Goal: Transaction & Acquisition: Download file/media

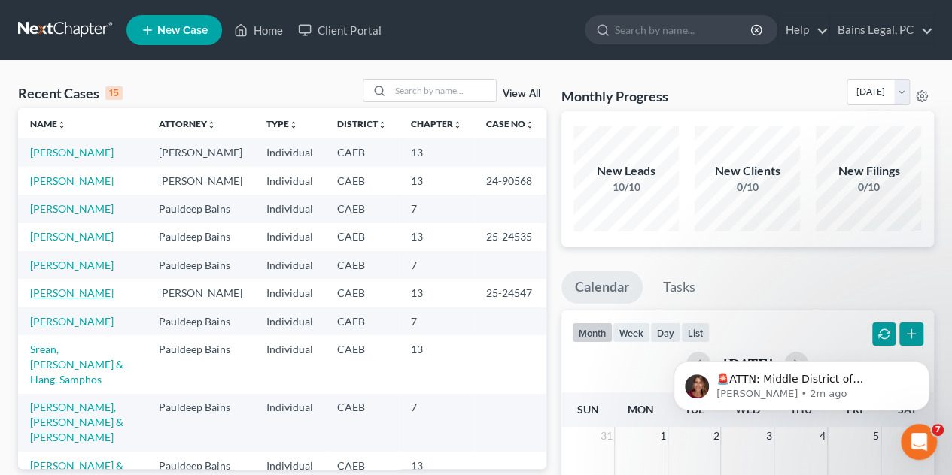
click at [90, 299] on link "[PERSON_NAME]" at bounding box center [71, 293] width 83 height 13
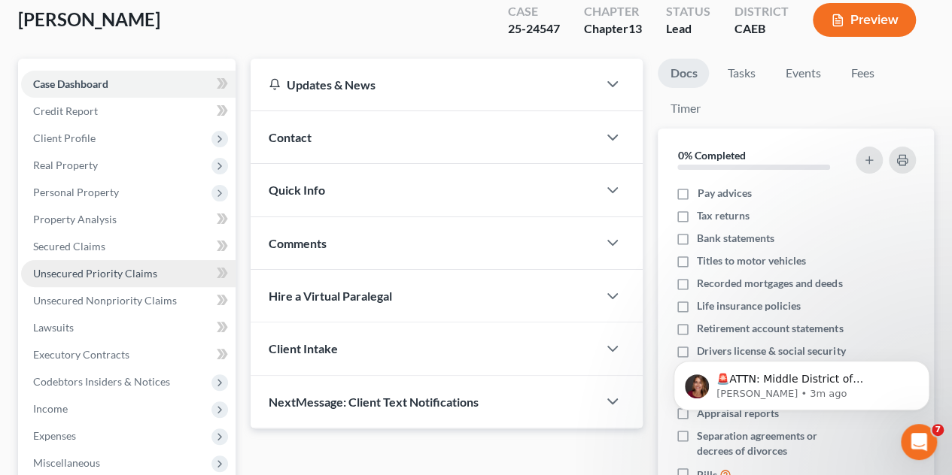
scroll to position [150, 0]
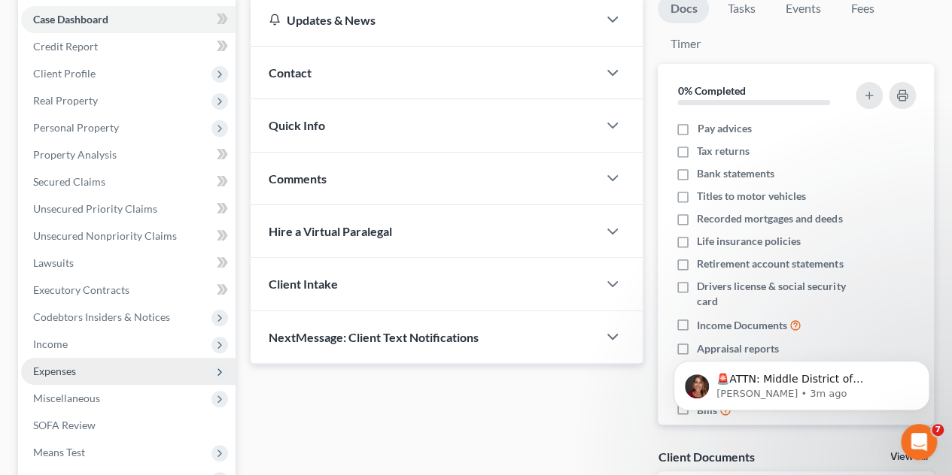
click at [77, 366] on span "Expenses" at bounding box center [128, 371] width 214 height 27
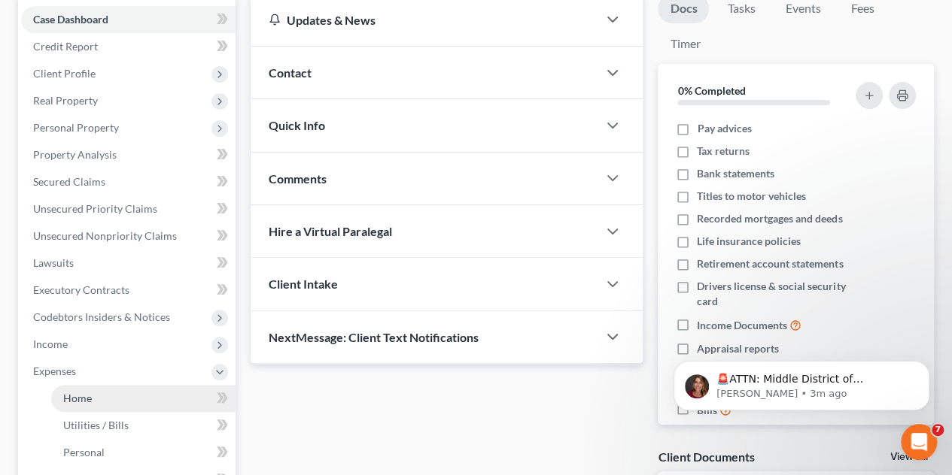
click at [103, 393] on link "Home" at bounding box center [143, 398] width 184 height 27
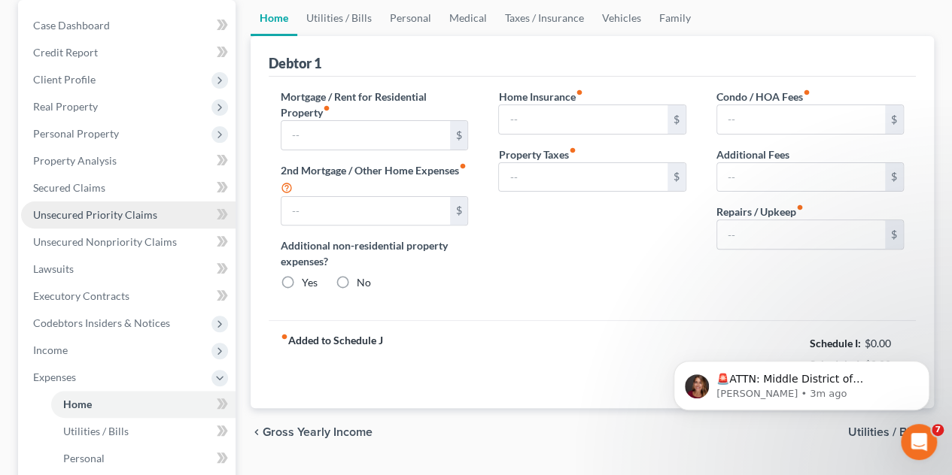
scroll to position [17, 0]
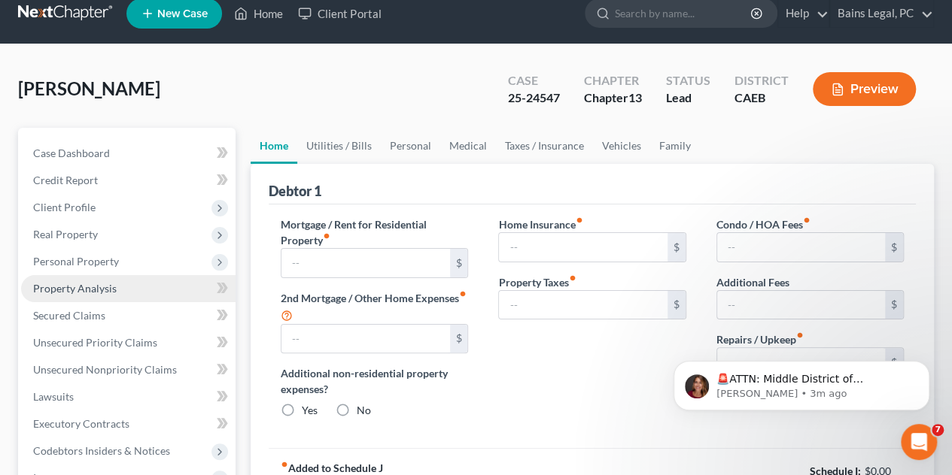
type input "0.00"
radio input "true"
type input "0.00"
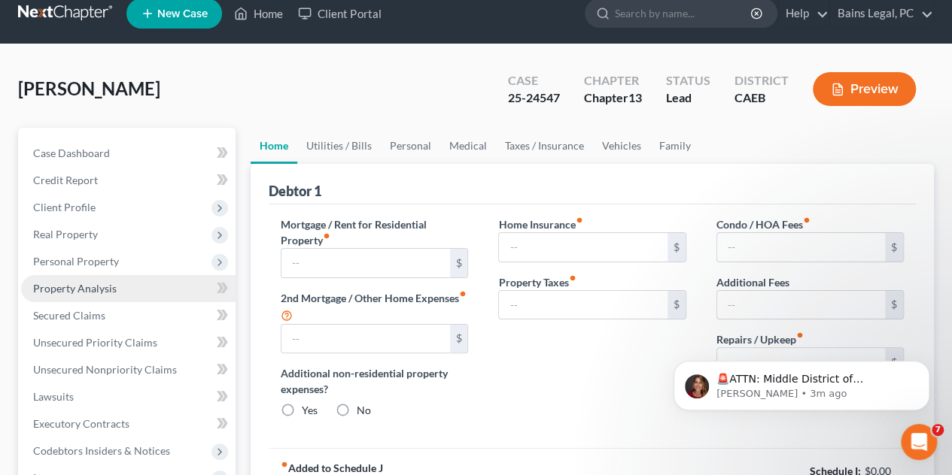
type input "0.00"
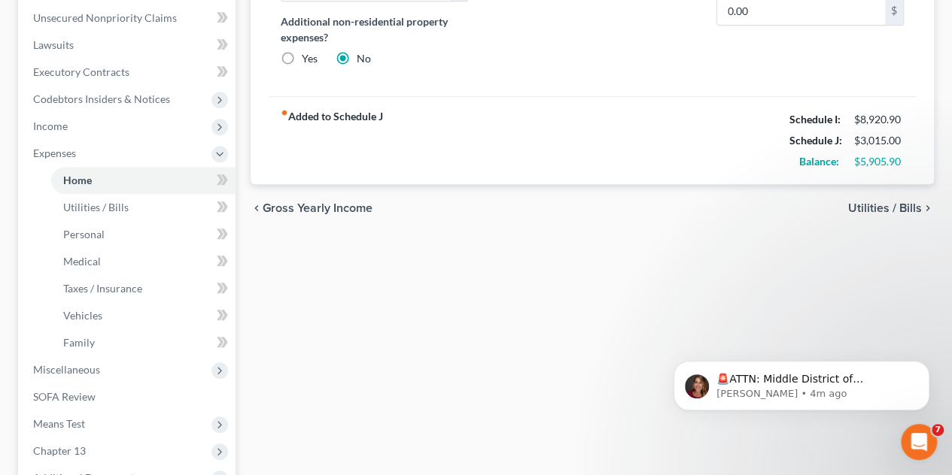
scroll to position [539, 0]
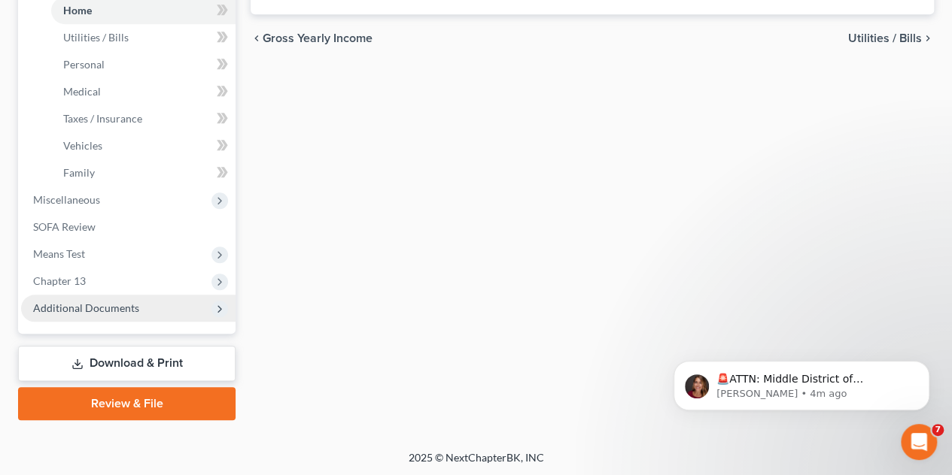
click at [84, 304] on span "Additional Documents" at bounding box center [86, 308] width 106 height 13
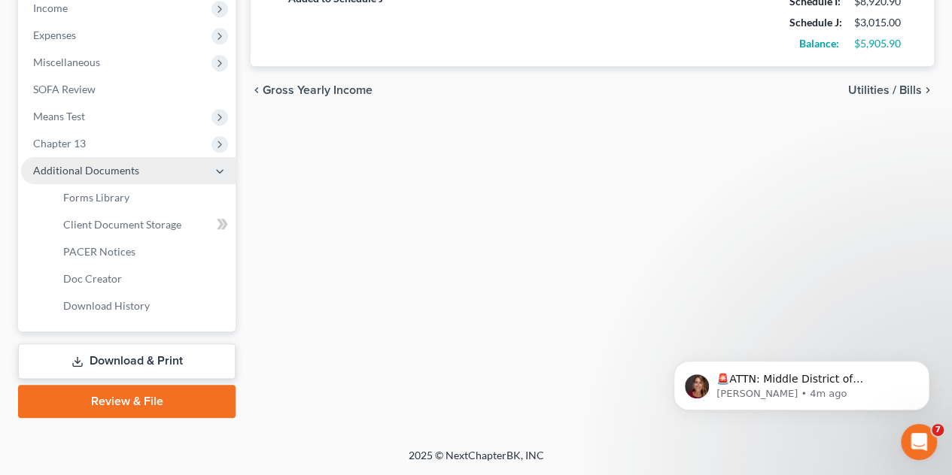
scroll to position [484, 0]
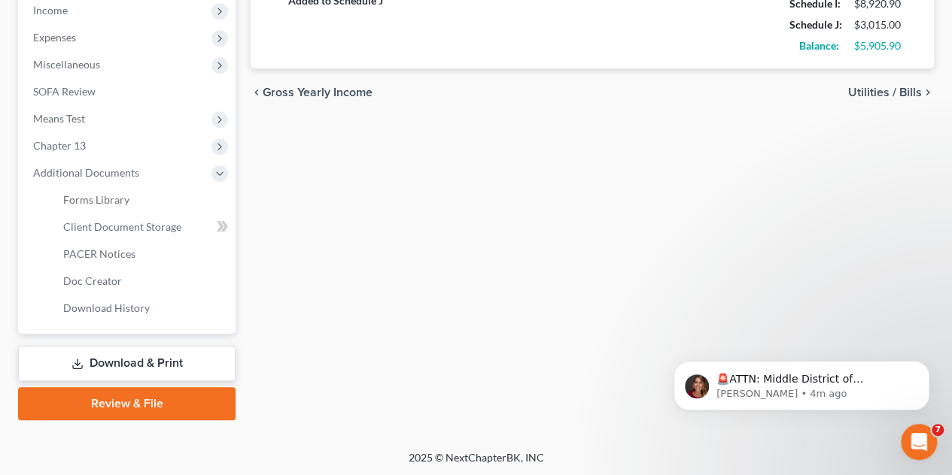
click at [138, 361] on link "Download & Print" at bounding box center [126, 363] width 217 height 35
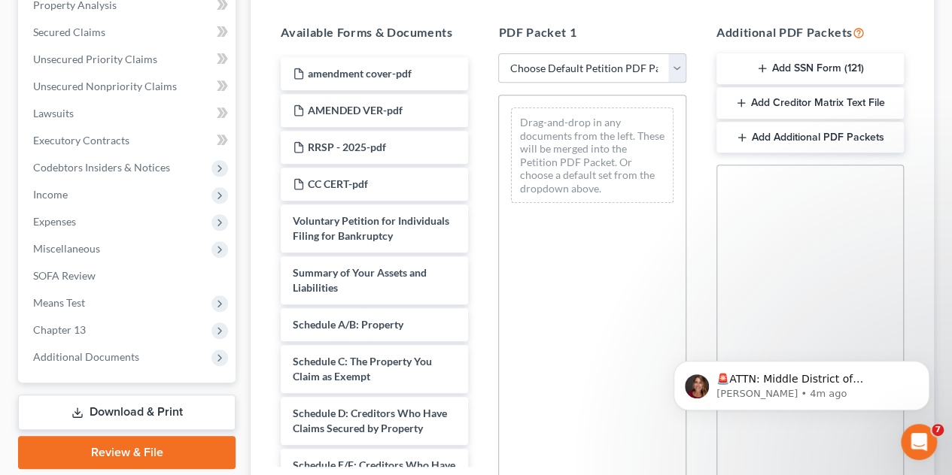
scroll to position [301, 0]
click at [675, 67] on select "Choose Default Petition PDF Packet Complete Bankruptcy Petition (all forms and …" at bounding box center [591, 68] width 187 height 30
select select "1"
click at [504, 53] on select "Choose Default Petition PDF Packet Complete Bankruptcy Petition (all forms and …" at bounding box center [591, 68] width 187 height 30
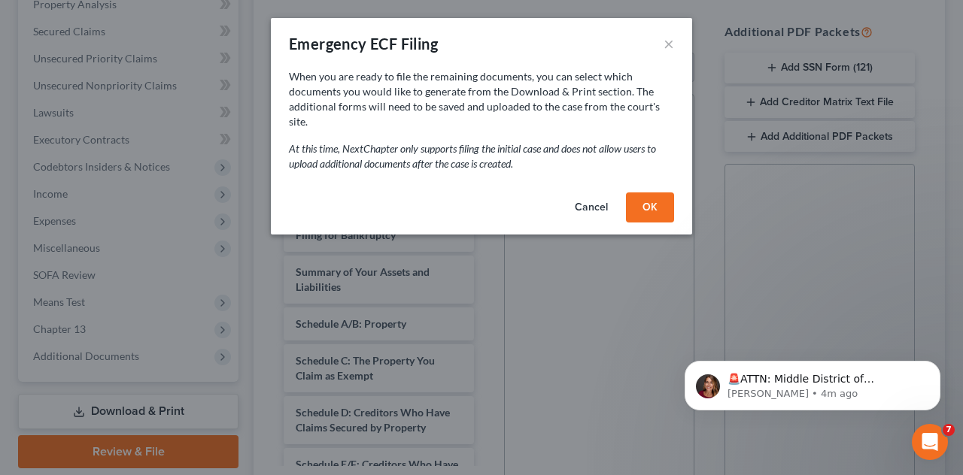
click at [584, 196] on button "Cancel" at bounding box center [591, 208] width 57 height 30
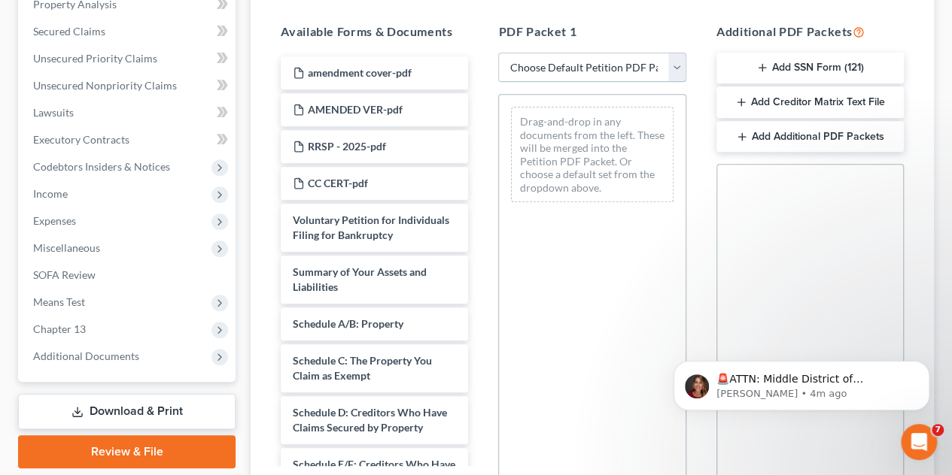
click at [609, 67] on select "Choose Default Petition PDF Packet Complete Bankruptcy Petition (all forms and …" at bounding box center [591, 68] width 187 height 30
select select "0"
click at [498, 53] on select "Choose Default Petition PDF Packet Complete Bankruptcy Petition (all forms and …" at bounding box center [591, 68] width 187 height 30
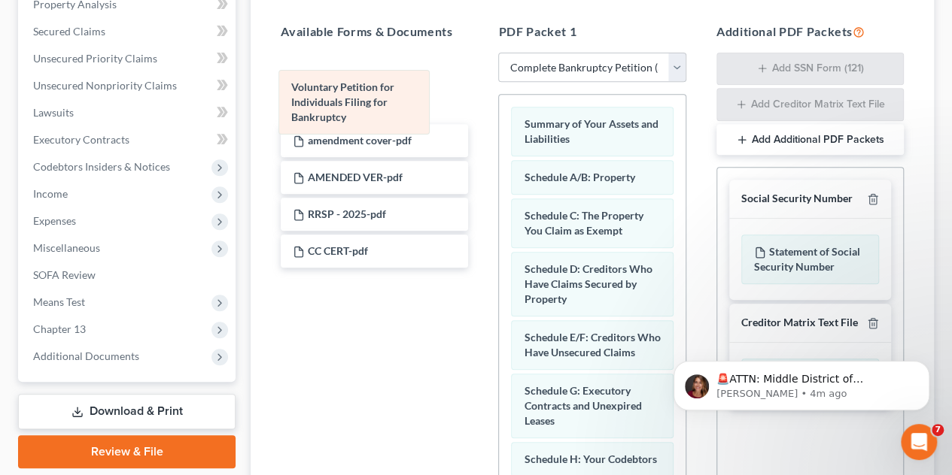
drag, startPoint x: 594, startPoint y: 138, endPoint x: 357, endPoint y: 106, distance: 238.4
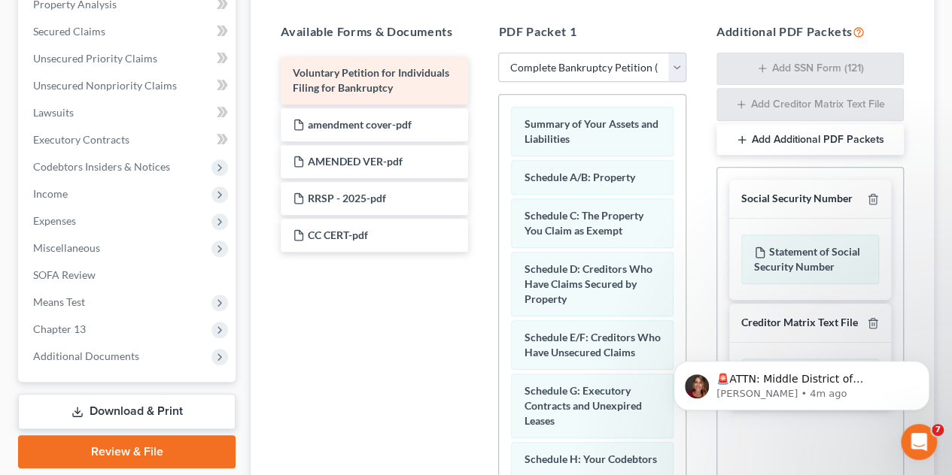
click at [357, 105] on div "Voluntary Petition for Individuals Filing for Bankruptcy amendment cover-pdf AM…" at bounding box center [374, 154] width 211 height 196
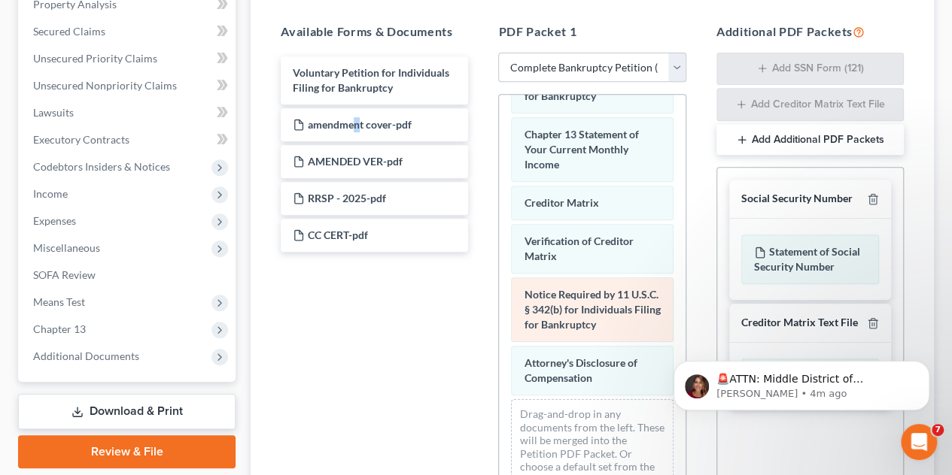
scroll to position [628, 0]
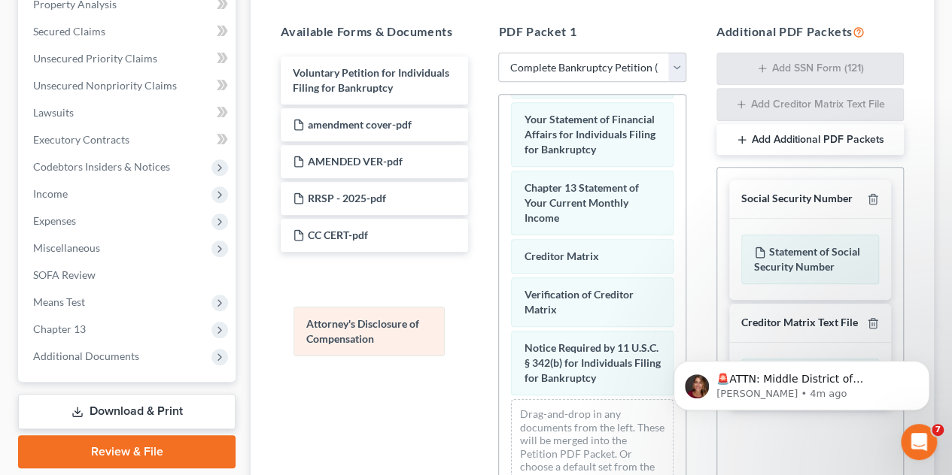
drag, startPoint x: 597, startPoint y: 371, endPoint x: 370, endPoint y: 329, distance: 230.9
click at [499, 329] on div "Attorney's Disclosure of Compensation Summary of Your Assets and Liabilities Sc…" at bounding box center [592, 39] width 186 height 936
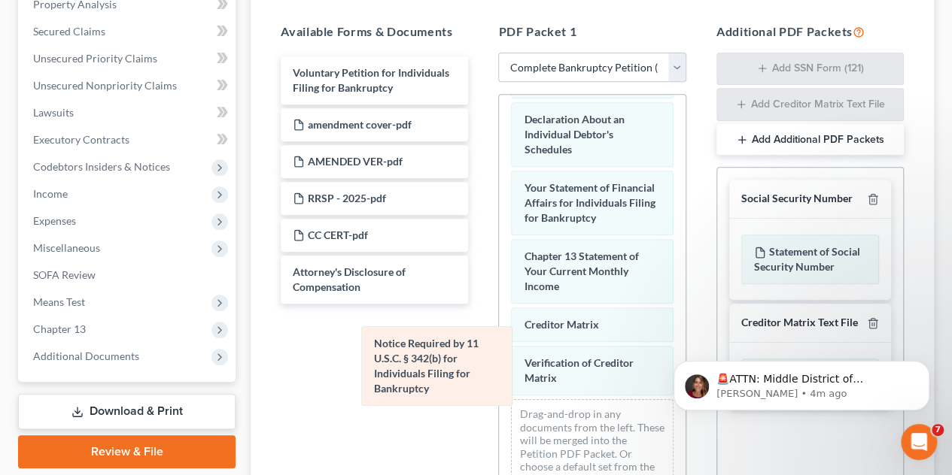
drag, startPoint x: 563, startPoint y: 349, endPoint x: 364, endPoint y: 351, distance: 199.3
click at [499, 354] on div "Notice Required by 11 U.S.C. § 342(b) for Individuals Filing for Bankruptcy Sum…" at bounding box center [592, 73] width 186 height 867
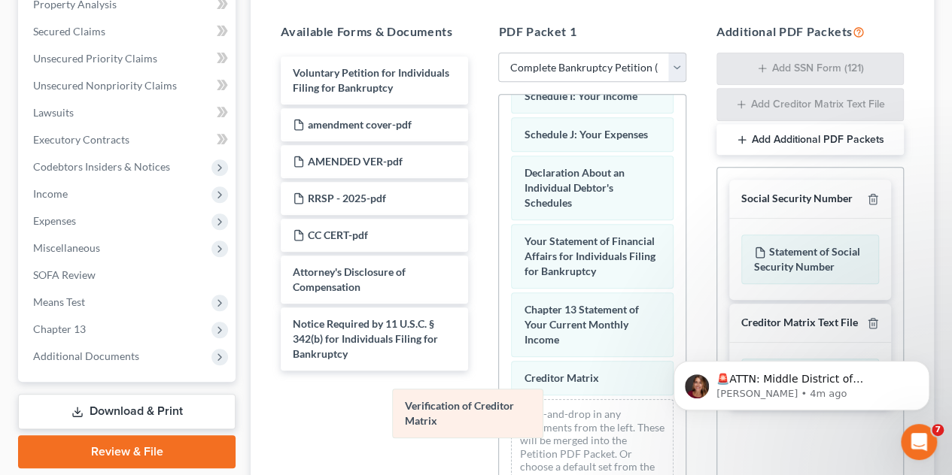
drag, startPoint x: 560, startPoint y: 357, endPoint x: 352, endPoint y: 409, distance: 214.0
click at [499, 414] on div "Verification of Creditor Matrix Summary of Your Assets and Liabilities Schedule…" at bounding box center [592, 100] width 186 height 814
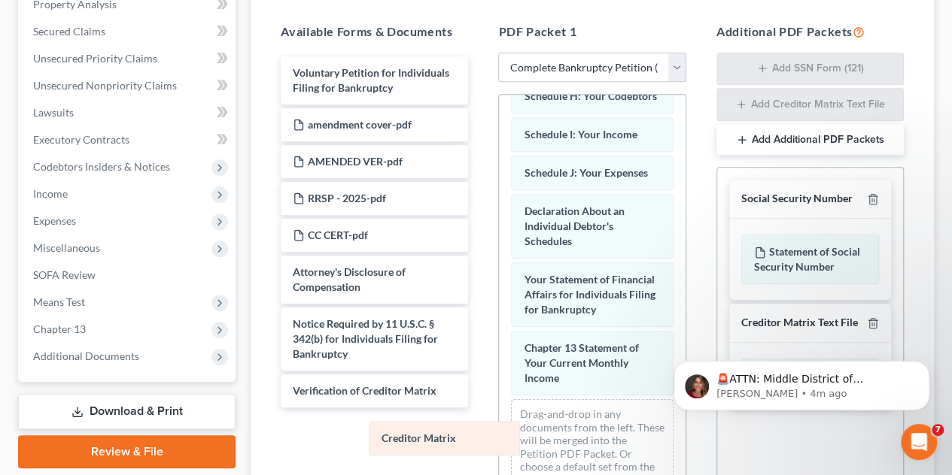
scroll to position [402, 0]
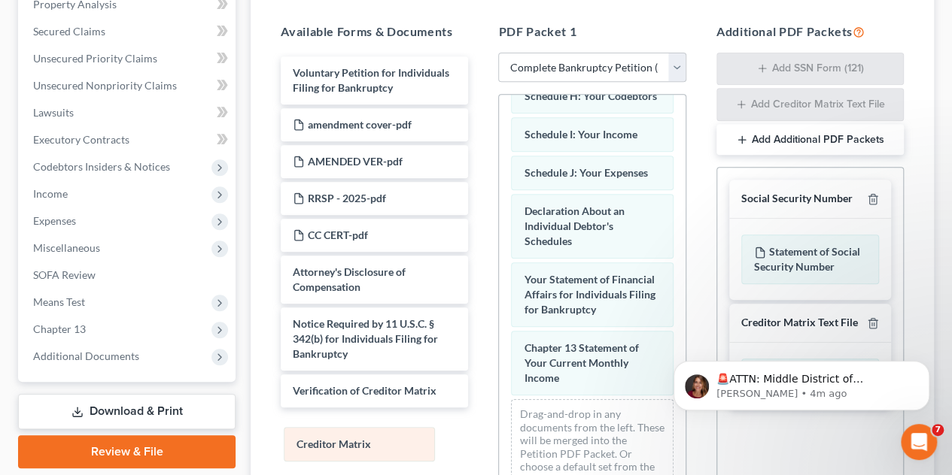
drag, startPoint x: 552, startPoint y: 372, endPoint x: 325, endPoint y: 439, distance: 236.6
click at [499, 439] on div "Creditor Matrix Summary of Your Assets and Liabilities Schedule A/B: Property S…" at bounding box center [592, 119] width 186 height 776
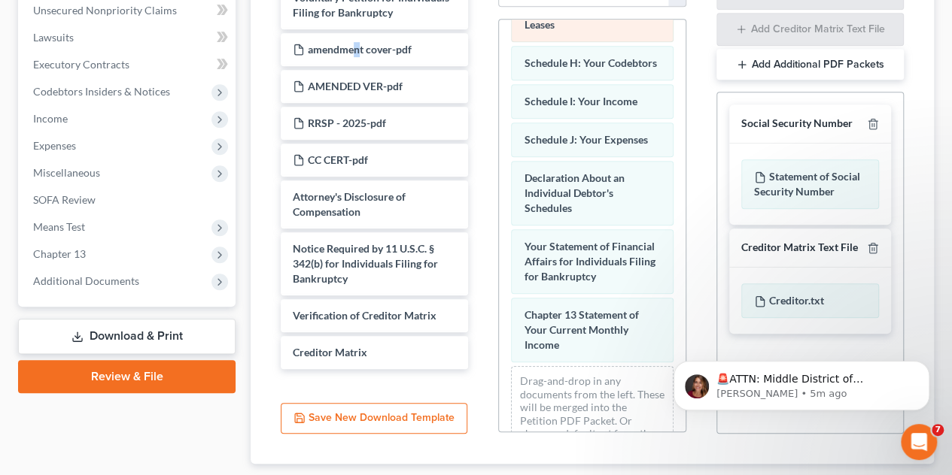
scroll to position [376, 0]
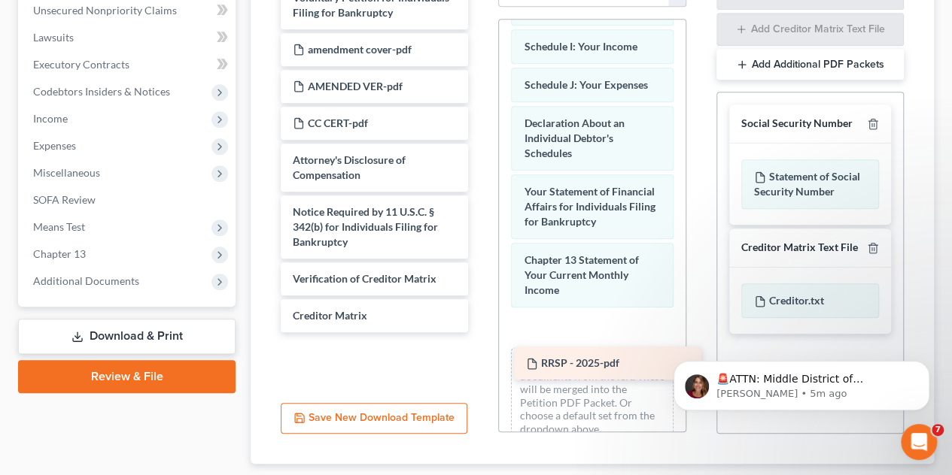
drag, startPoint x: 359, startPoint y: 123, endPoint x: 592, endPoint y: 364, distance: 335.7
click at [480, 332] on div "RRSP - 2025-pdf Voluntary Petition for Individuals Filing for Bankruptcy amendm…" at bounding box center [374, 156] width 211 height 351
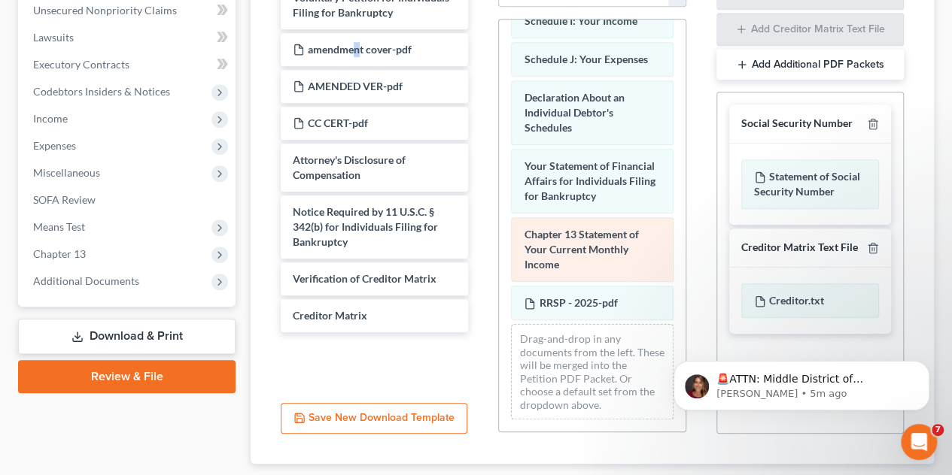
scroll to position [439, 0]
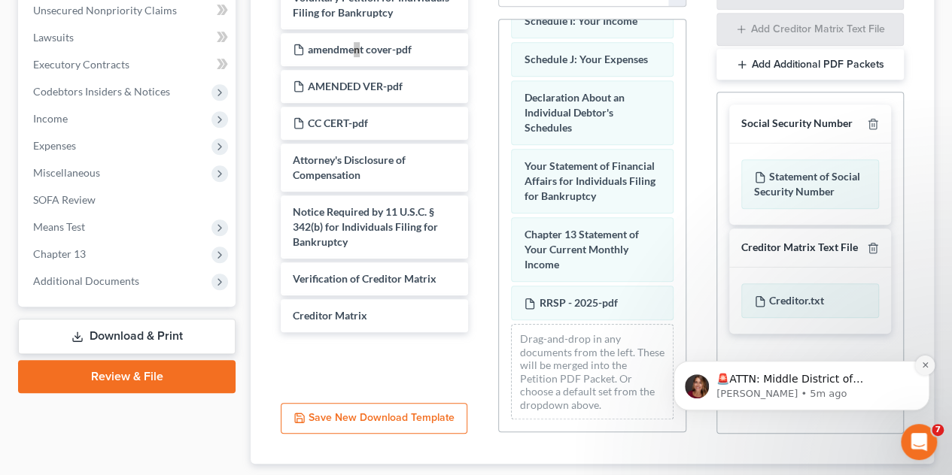
click at [924, 362] on icon "Dismiss notification" at bounding box center [925, 365] width 8 height 8
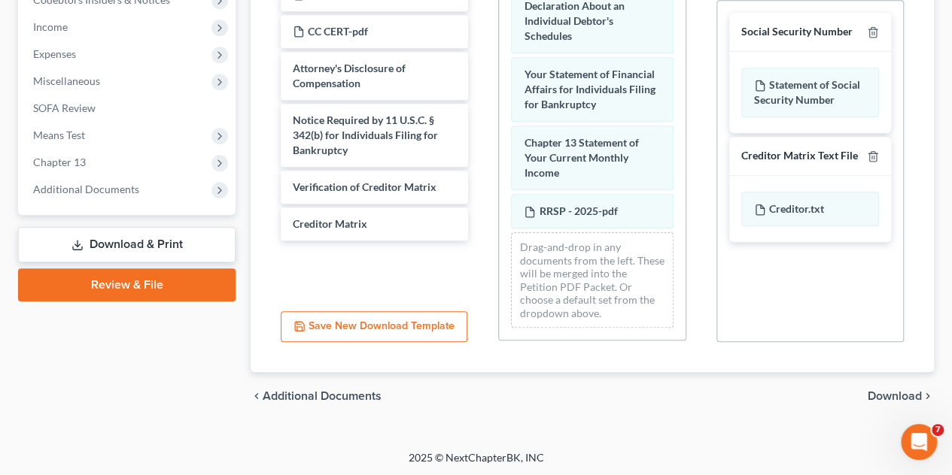
click at [891, 395] on span "Download" at bounding box center [894, 396] width 54 height 12
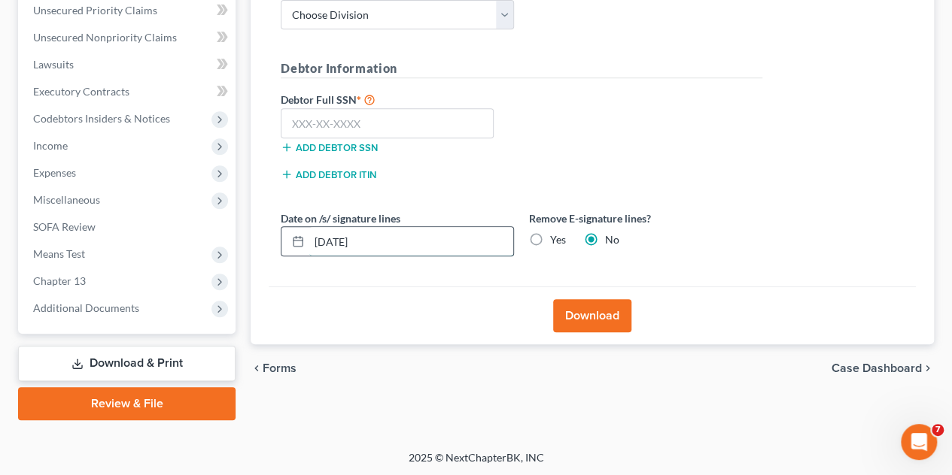
click at [341, 238] on input "[DATE]" at bounding box center [411, 241] width 204 height 29
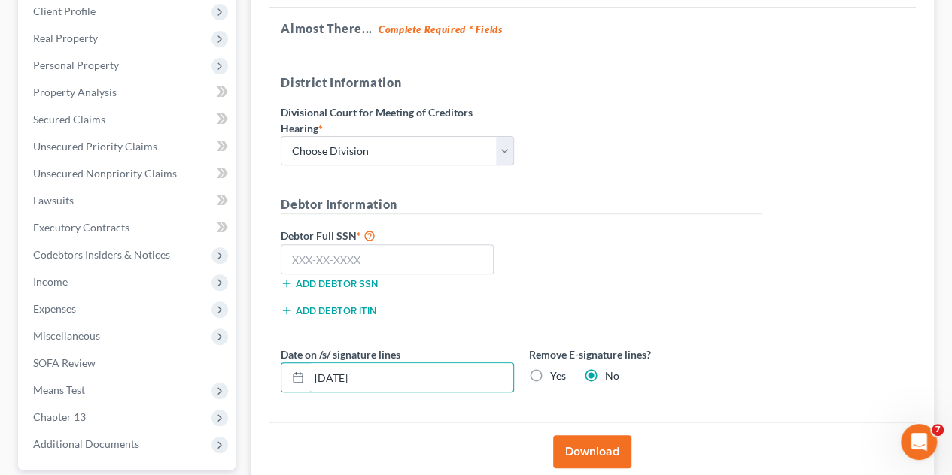
scroll to position [199, 0]
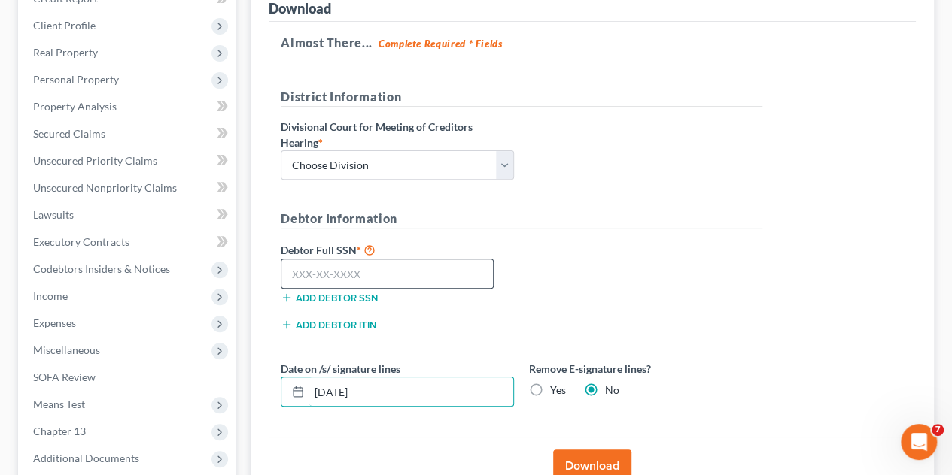
type input "[DATE]"
click at [373, 266] on input "text" at bounding box center [387, 274] width 213 height 30
paste input "560-47-2323"
type input "560-47-2323"
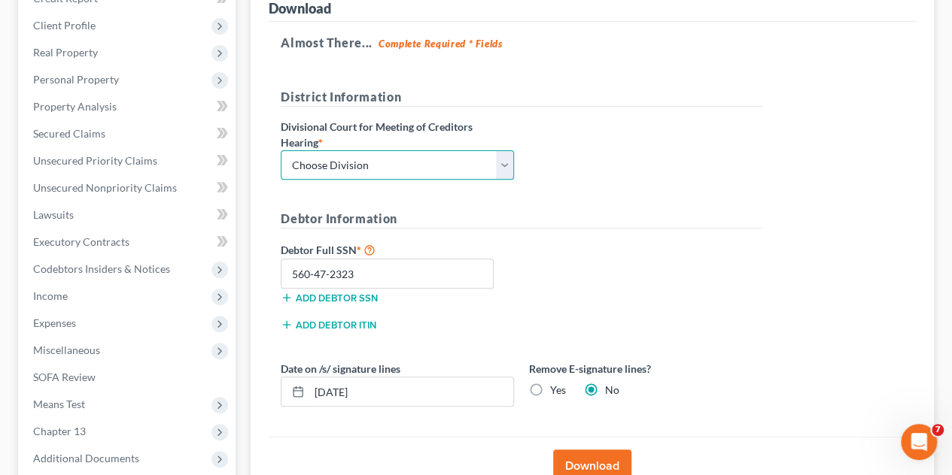
click at [385, 154] on select "Choose Division Fresno Modesto [GEOGRAPHIC_DATA]" at bounding box center [397, 165] width 233 height 30
select select "1"
click at [281, 150] on select "Choose Division Fresno Modesto [GEOGRAPHIC_DATA]" at bounding box center [397, 165] width 233 height 30
click at [593, 267] on div "Debtor Full SSN * 560-47-2323 Add debtor SSN" at bounding box center [521, 278] width 496 height 75
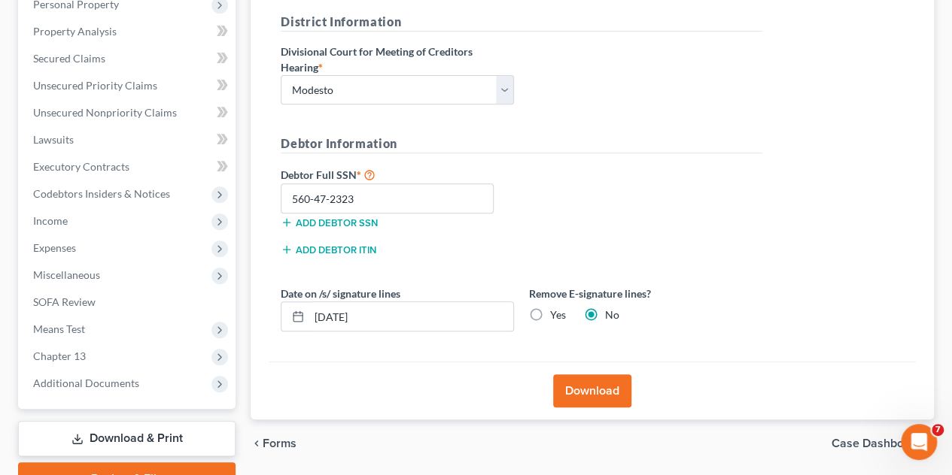
click at [603, 383] on button "Download" at bounding box center [592, 391] width 78 height 33
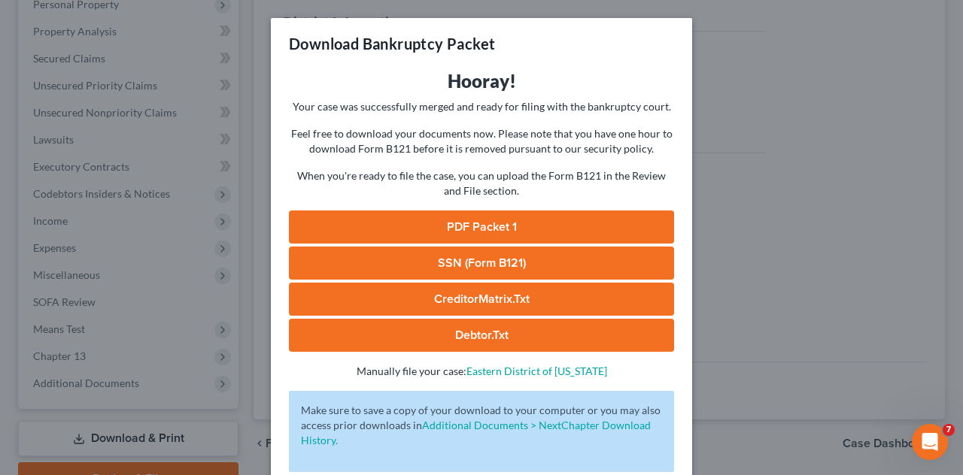
click at [481, 229] on link "PDF Packet 1" at bounding box center [481, 227] width 385 height 33
click at [754, 141] on div "Download Bankruptcy Packet Hooray! Your case was successfully merged and ready …" at bounding box center [481, 237] width 963 height 475
